Goal: Task Accomplishment & Management: Use online tool/utility

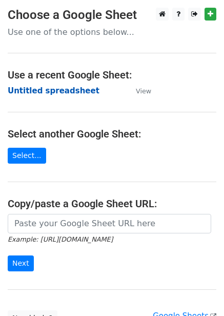
click at [80, 86] on strong "Untitled spreadsheet" at bounding box center [54, 90] width 92 height 9
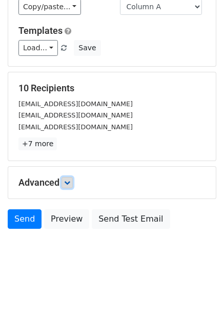
click at [66, 186] on link at bounding box center [67, 182] width 11 height 11
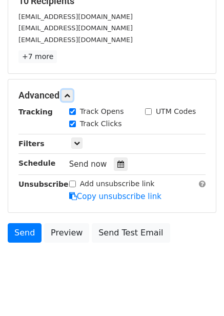
scroll to position [170, 0]
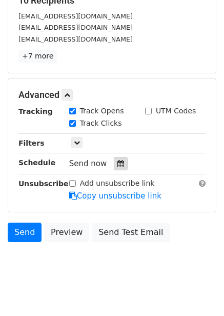
click at [120, 165] on div at bounding box center [121, 163] width 14 height 13
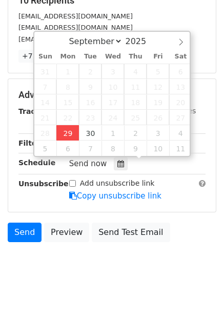
type input "2025-09-29 12:00"
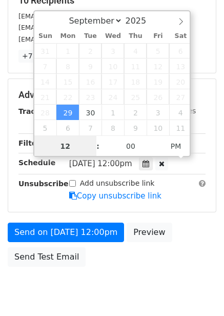
scroll to position [1, 0]
type input "4"
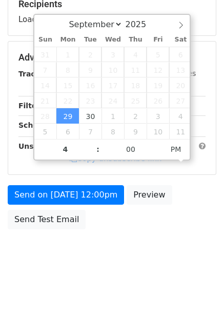
type input "2025-09-29 16:00"
click at [177, 223] on div "Send on Sep 29 at 12:00pm Preview Send Test Email" at bounding box center [112, 209] width 224 height 49
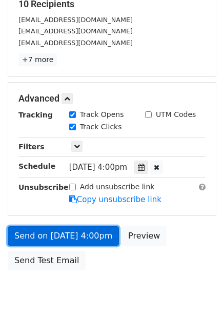
click at [88, 240] on link "Send on Sep 29 at 4:00pm" at bounding box center [63, 236] width 111 height 20
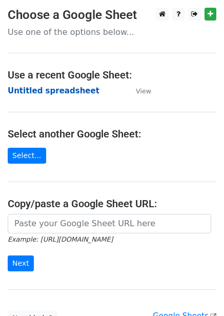
click at [45, 89] on strong "Untitled spreadsheet" at bounding box center [54, 90] width 92 height 9
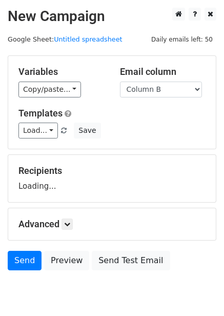
select select "Column B"
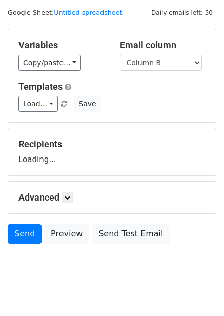
scroll to position [42, 0]
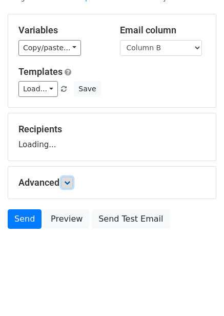
click at [70, 185] on icon at bounding box center [67, 183] width 6 height 6
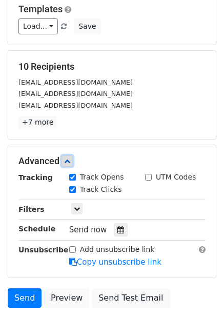
scroll to position [177, 0]
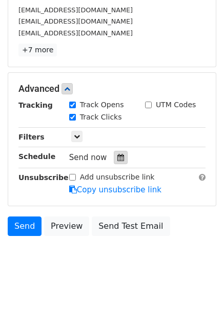
click at [118, 159] on icon at bounding box center [121, 157] width 7 height 7
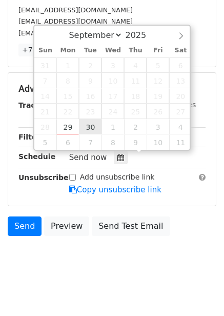
type input "2025-09-30 12:00"
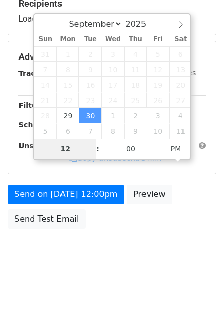
scroll to position [167, 0]
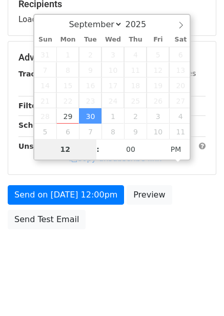
type input "5"
type input "2025-09-30 17:00"
click at [155, 227] on div "Send on Sep 30 at 12:00pm Preview Send Test Email" at bounding box center [112, 209] width 224 height 49
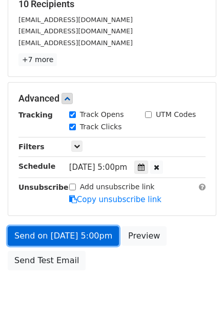
click at [98, 239] on link "Send on Sep 30 at 5:00pm" at bounding box center [63, 236] width 111 height 20
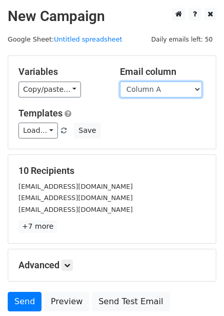
click at [161, 89] on select "Column A Column B Column C Column D Column E Column F" at bounding box center [161, 90] width 82 height 16
select select "Column C"
click at [120, 82] on select "Column A Column B Column C Column D Column E Column F" at bounding box center [161, 90] width 82 height 16
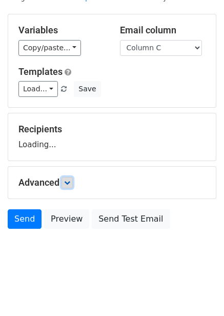
click at [70, 185] on icon at bounding box center [67, 183] width 6 height 6
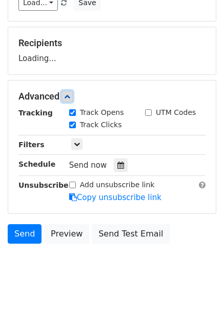
scroll to position [128, 0]
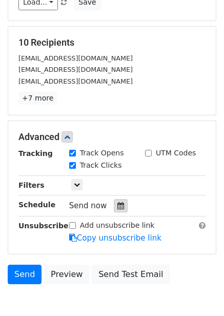
click at [116, 201] on div at bounding box center [121, 205] width 14 height 13
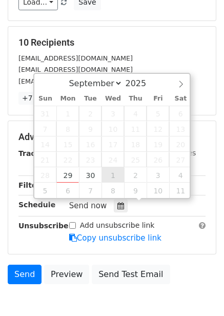
type input "2025-10-01 12:00"
select select "9"
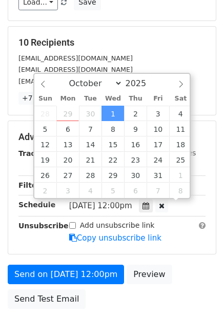
scroll to position [1, 0]
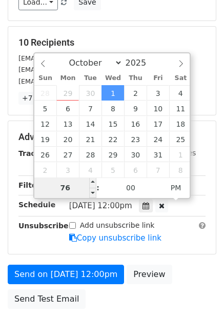
click at [78, 191] on input "76" at bounding box center [65, 188] width 63 height 21
type input "6"
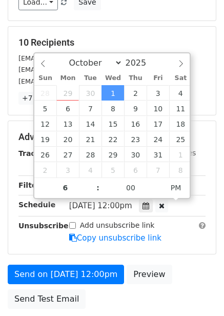
type input "2025-10-01 18:00"
click at [185, 240] on div "Add unsubscribe link Copy unsubscribe link" at bounding box center [138, 232] width 152 height 24
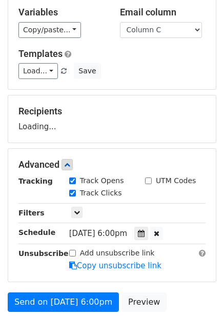
scroll to position [167, 0]
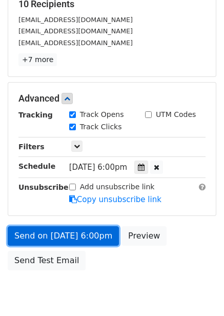
click at [89, 236] on link "Send on Oct 1 at 6:00pm" at bounding box center [63, 236] width 111 height 20
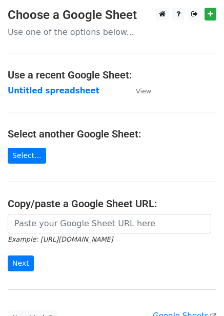
click at [75, 91] on strong "Untitled spreadsheet" at bounding box center [54, 90] width 92 height 9
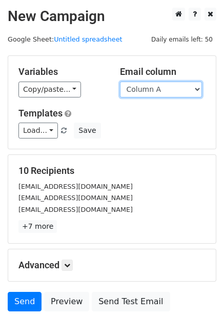
click at [160, 92] on select "Column A Column B Column C Column D Column E Column F" at bounding box center [161, 90] width 82 height 16
click at [120, 82] on select "Column A Column B Column C Column D Column E Column F" at bounding box center [161, 90] width 82 height 16
click at [182, 85] on select "Column A Column B Column C Column D Column E Column F" at bounding box center [161, 90] width 82 height 16
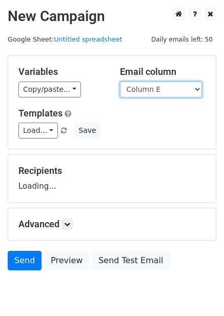
select select "Column D"
click at [120, 82] on select "Column A Column B Column C Column D Column E Column F" at bounding box center [161, 90] width 82 height 16
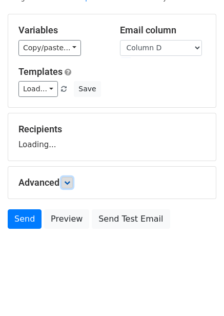
click at [70, 183] on icon at bounding box center [67, 183] width 6 height 6
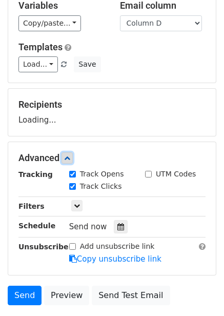
scroll to position [67, 0]
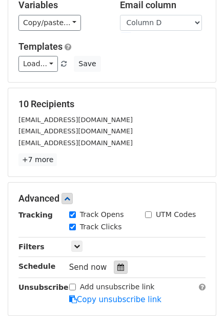
click at [116, 273] on div at bounding box center [121, 267] width 14 height 13
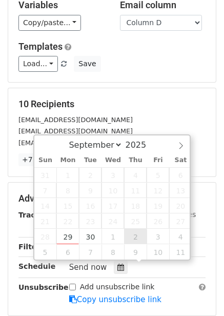
type input "2025-10-02 12:00"
select select "9"
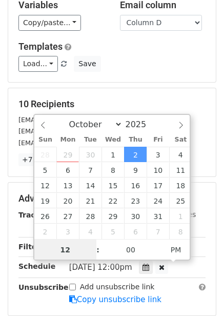
scroll to position [1, 0]
type input "7"
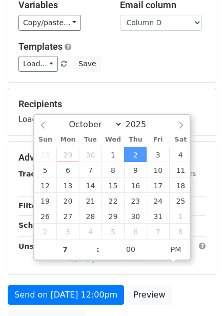
type input "2025-10-02 19:00"
click at [162, 278] on form "Variables Copy/paste... {{Column A}} {{Column B}} {{Column C}} {{Column D}} {{C…" at bounding box center [112, 162] width 209 height 346
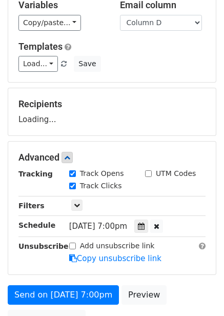
scroll to position [167, 0]
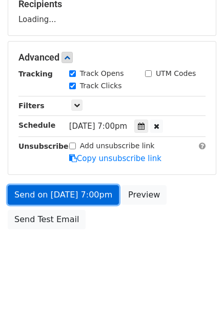
click at [85, 202] on link "Send on Oct 2 at 7:00pm" at bounding box center [63, 195] width 111 height 20
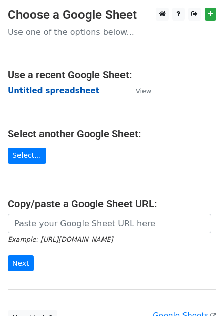
click at [50, 90] on strong "Untitled spreadsheet" at bounding box center [54, 90] width 92 height 9
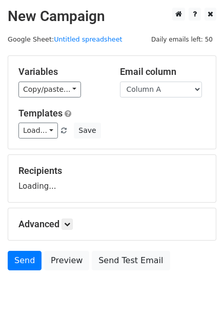
click at [182, 86] on select "Column A Column B Column C Column D Column E Column F" at bounding box center [161, 90] width 82 height 16
click at [120, 82] on select "Column A Column B Column C Column D Column E Column F" at bounding box center [161, 90] width 82 height 16
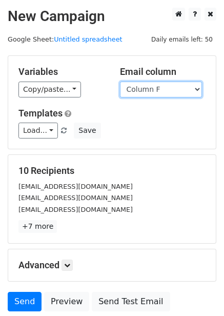
click at [163, 91] on select "Column A Column B Column C Column D Column E Column F" at bounding box center [161, 90] width 82 height 16
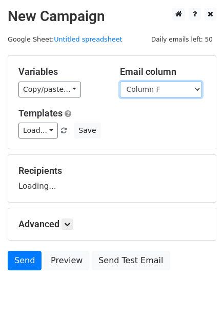
select select "Column E"
click at [120, 82] on select "Column A Column B Column C Column D Column E Column F" at bounding box center [161, 90] width 82 height 16
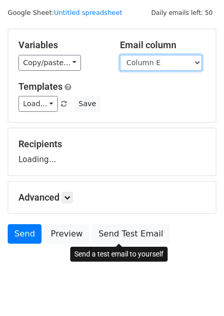
scroll to position [42, 0]
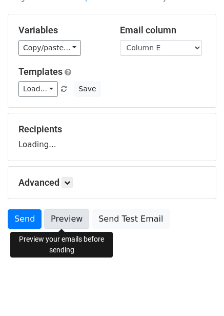
click at [72, 224] on link "Preview" at bounding box center [66, 219] width 45 height 20
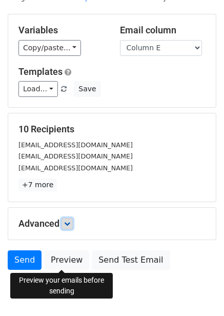
click at [70, 224] on icon at bounding box center [67, 224] width 6 height 6
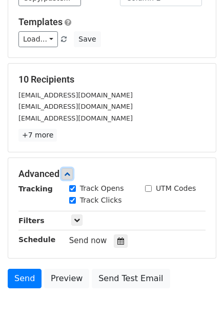
scroll to position [157, 0]
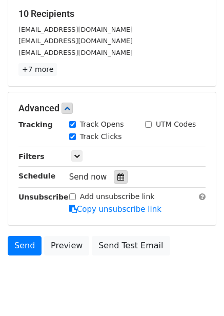
click at [119, 176] on icon at bounding box center [121, 177] width 7 height 7
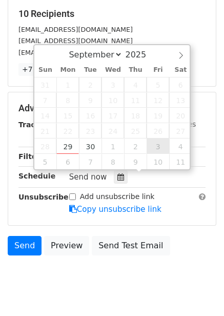
type input "[DATE] 12:00"
select select "9"
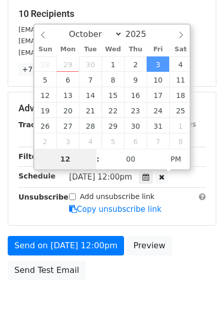
type input "8"
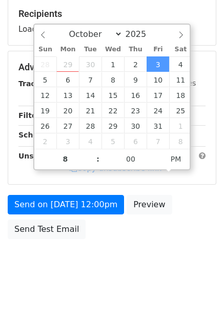
type input "[DATE] 20:00"
click at [192, 225] on div "Send on [DATE] 12:00pm Preview Send Test Email" at bounding box center [112, 219] width 224 height 49
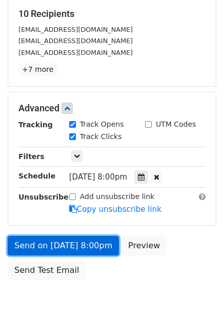
click at [108, 241] on link "Send on Oct 3 at 8:00pm" at bounding box center [63, 246] width 111 height 20
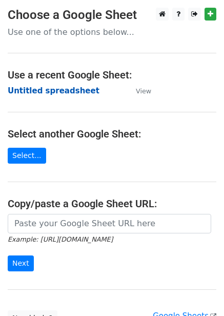
click at [69, 93] on strong "Untitled spreadsheet" at bounding box center [54, 90] width 92 height 9
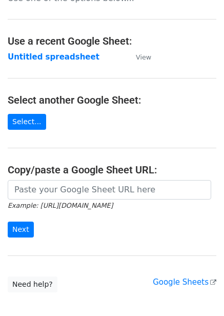
scroll to position [92, 0]
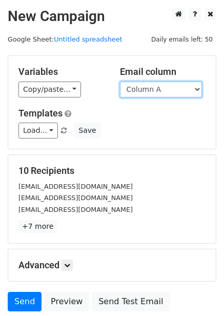
click at [189, 88] on select "Column A Column B Column C Column D Column E Column F" at bounding box center [161, 90] width 82 height 16
click at [120, 82] on select "Column A Column B Column C Column D Column E Column F" at bounding box center [161, 90] width 82 height 16
drag, startPoint x: 176, startPoint y: 89, endPoint x: 172, endPoint y: 95, distance: 6.7
click at [176, 89] on select "Column A Column B Column C Column D Column E Column F" at bounding box center [161, 90] width 82 height 16
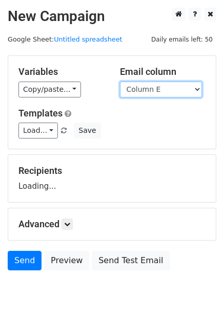
select select "Column F"
click at [120, 82] on select "Column A Column B Column C Column D Column E Column F" at bounding box center [161, 90] width 82 height 16
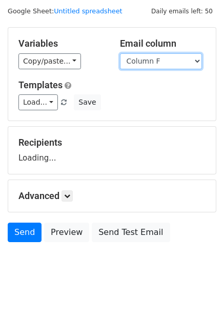
scroll to position [42, 0]
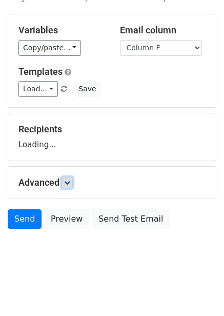
click at [73, 183] on link at bounding box center [67, 182] width 11 height 11
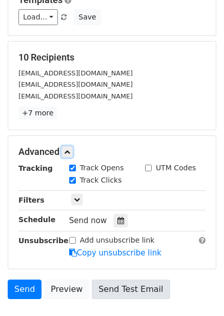
scroll to position [176, 0]
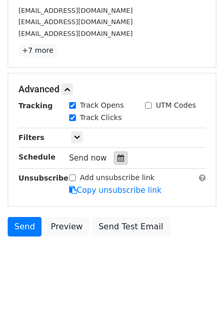
click at [118, 159] on icon at bounding box center [121, 158] width 7 height 7
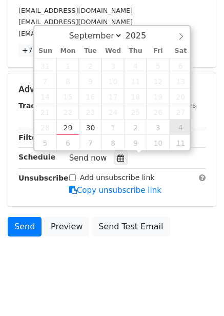
type input "[DATE] 12:00"
select select "9"
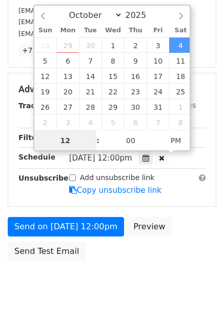
scroll to position [1, 0]
type input "9"
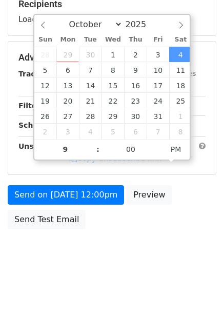
type input "[DATE] 21:00"
click at [208, 247] on body "New Campaign Daily emails left: 50 Google Sheet: Untitled spreadsheet Variables…" at bounding box center [112, 58] width 224 height 435
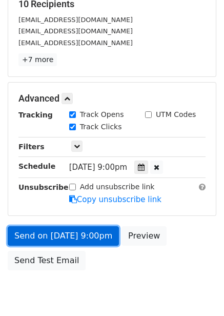
click at [80, 236] on link "Send on [DATE] 9:00pm" at bounding box center [63, 236] width 111 height 20
